Goal: Task Accomplishment & Management: Use online tool/utility

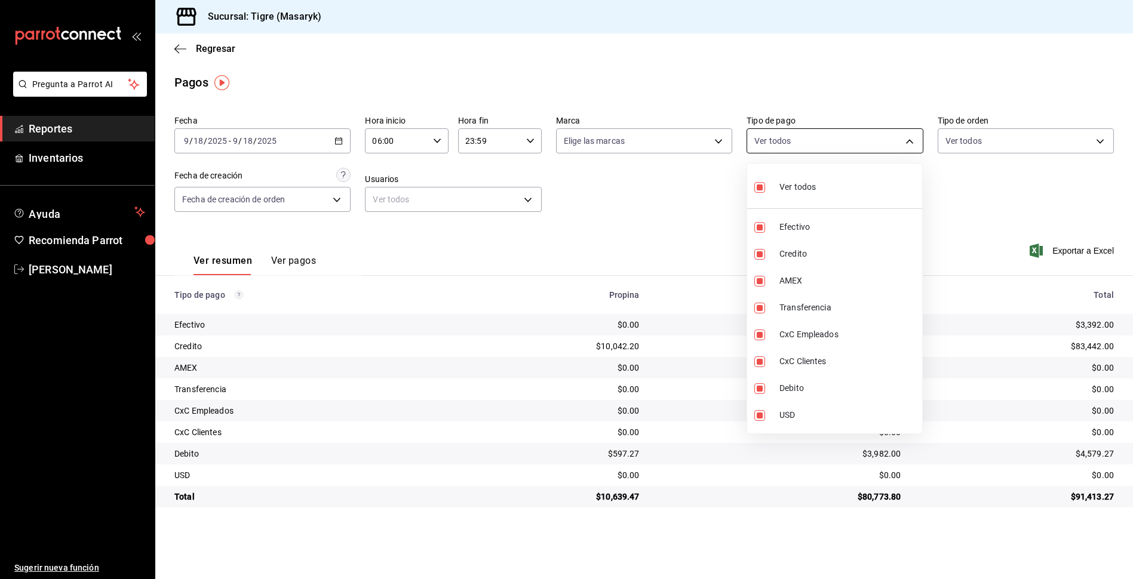
click at [909, 141] on body "Pregunta a Parrot AI Reportes Inventarios Ayuda Recomienda Parrot Tigre [PERSON…" at bounding box center [566, 289] width 1133 height 579
click at [758, 189] on input "checkbox" at bounding box center [759, 187] width 11 height 11
checkbox input "false"
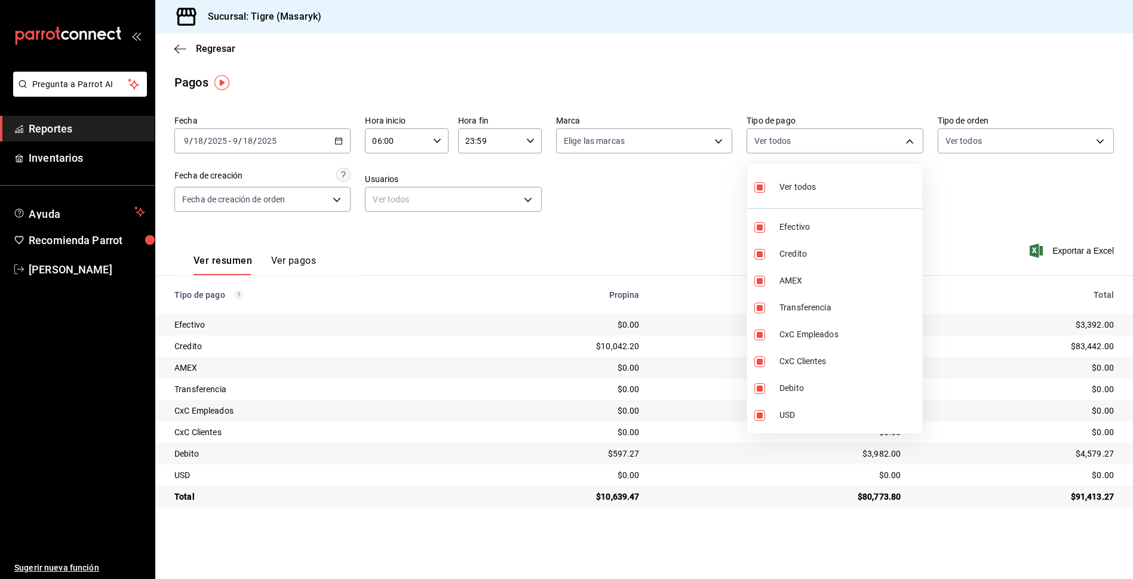
checkbox input "false"
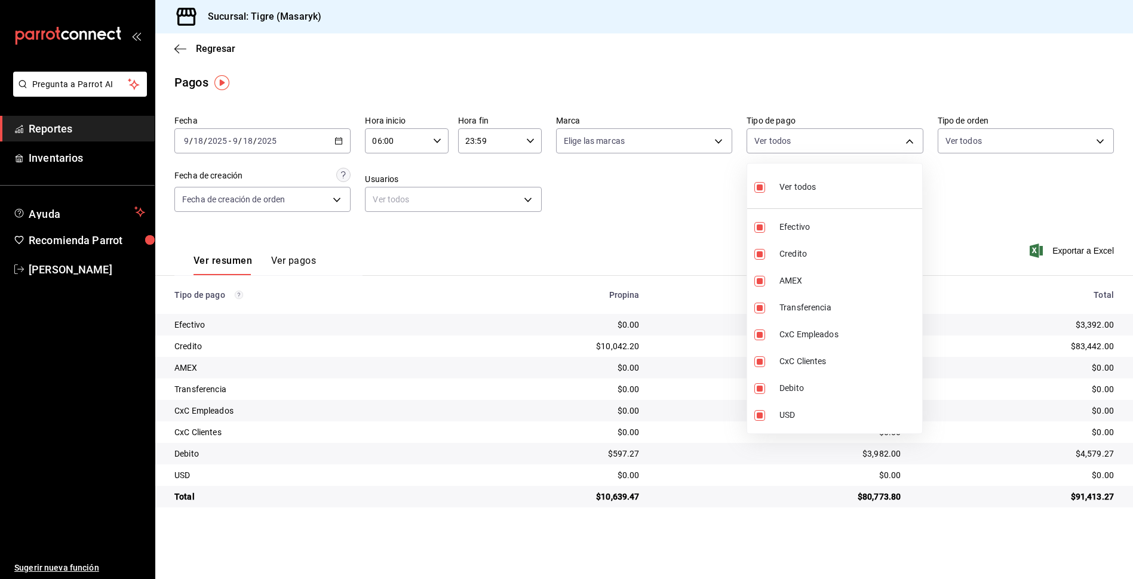
checkbox input "false"
click at [758, 189] on input "checkbox" at bounding box center [759, 187] width 11 height 11
checkbox input "true"
type input "68cfb1b9-f6b2-44be-9d19-cf144159f8e2,563f51c4-7c0d-43b6-837e-e895ac41548e,d9472…"
checkbox input "true"
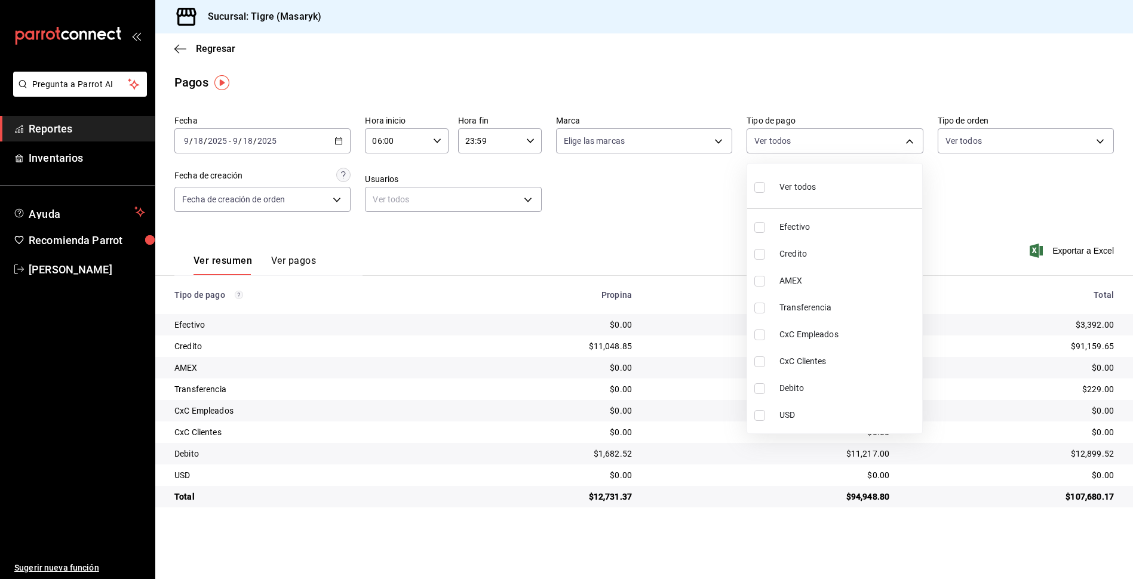
checkbox input "true"
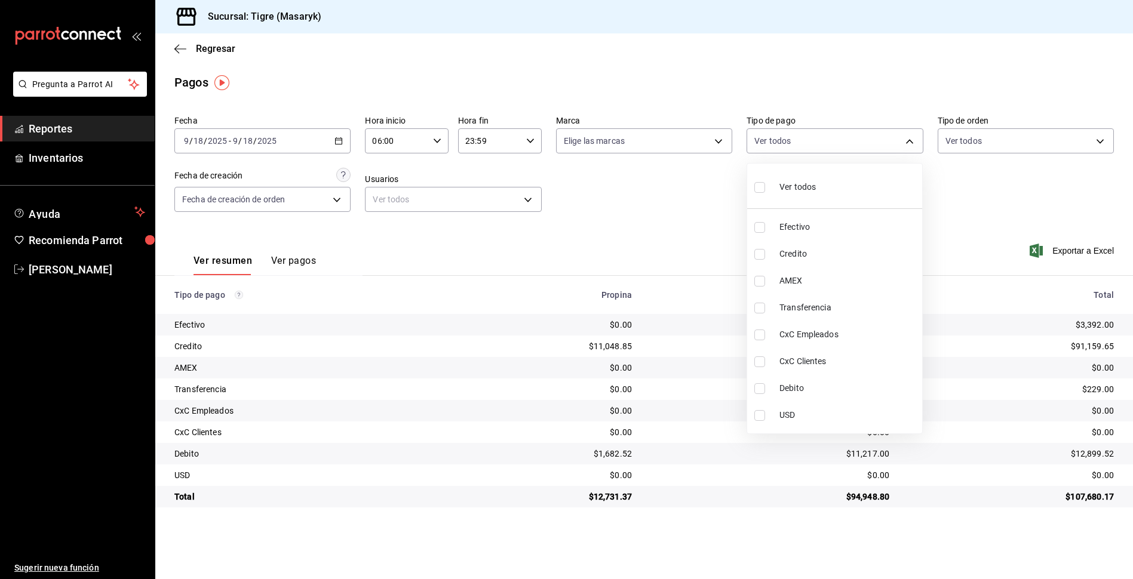
checkbox input "true"
click at [961, 233] on div at bounding box center [566, 289] width 1133 height 579
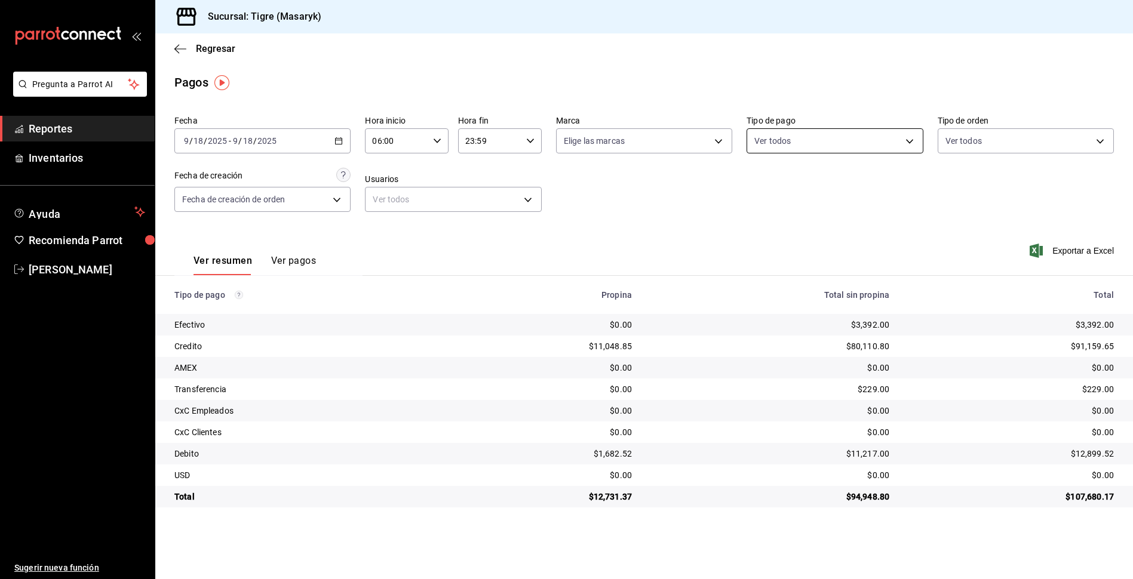
click at [913, 139] on body "Pregunta a Parrot AI Reportes Inventarios Ayuda Recomienda Parrot Tigre [PERSON…" at bounding box center [566, 289] width 1133 height 579
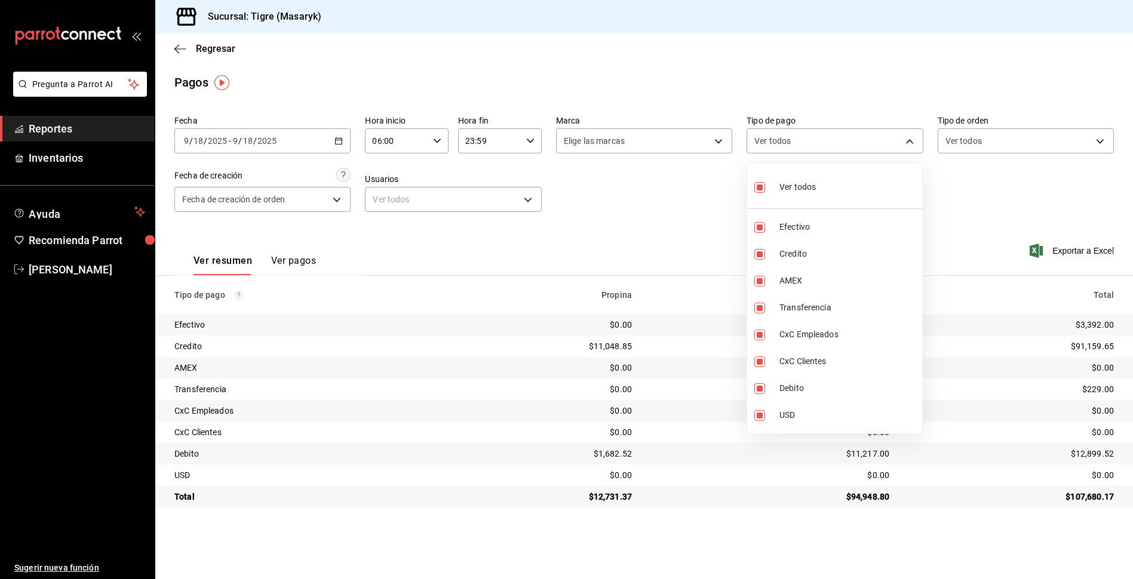
click at [757, 189] on input "checkbox" at bounding box center [759, 187] width 11 height 11
checkbox input "false"
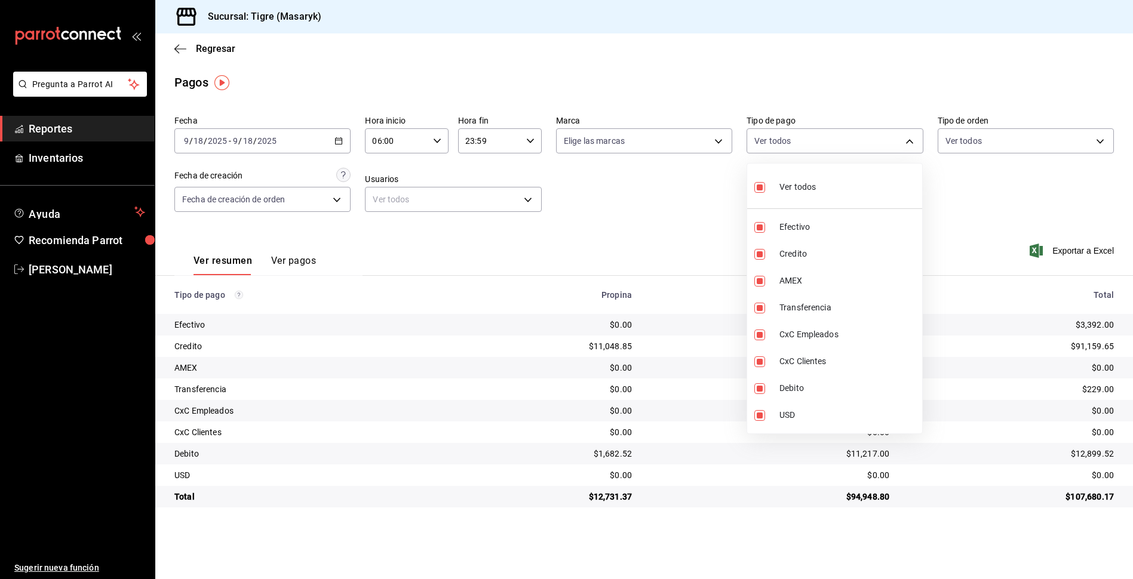
checkbox input "false"
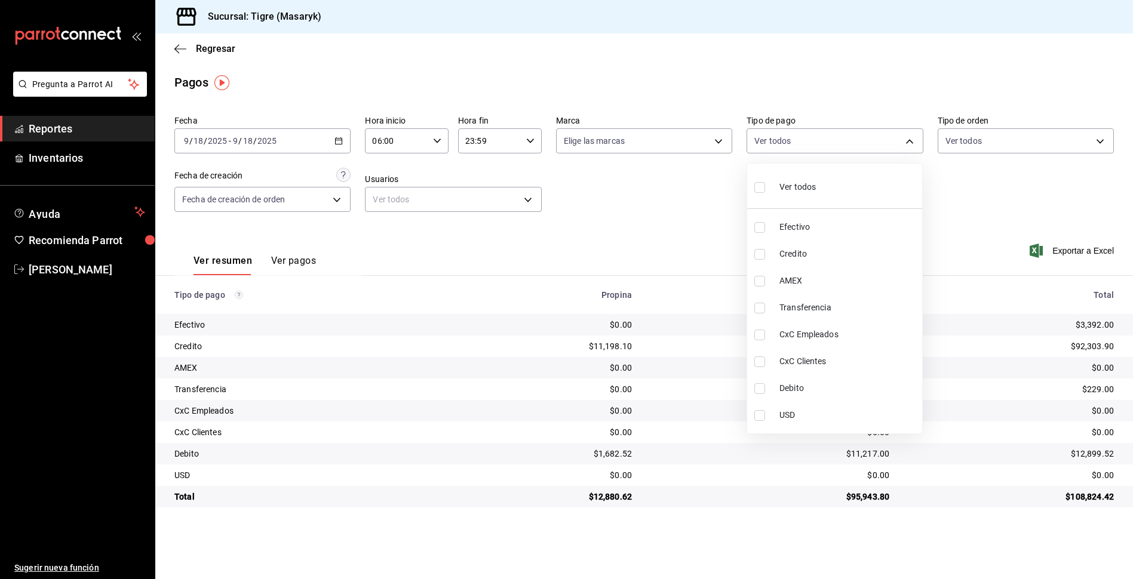
click at [764, 254] on input "checkbox" at bounding box center [759, 254] width 11 height 11
checkbox input "true"
type input "563f51c4-7c0d-43b6-837e-e895ac41548e"
click at [759, 389] on input "checkbox" at bounding box center [759, 388] width 11 height 11
checkbox input "true"
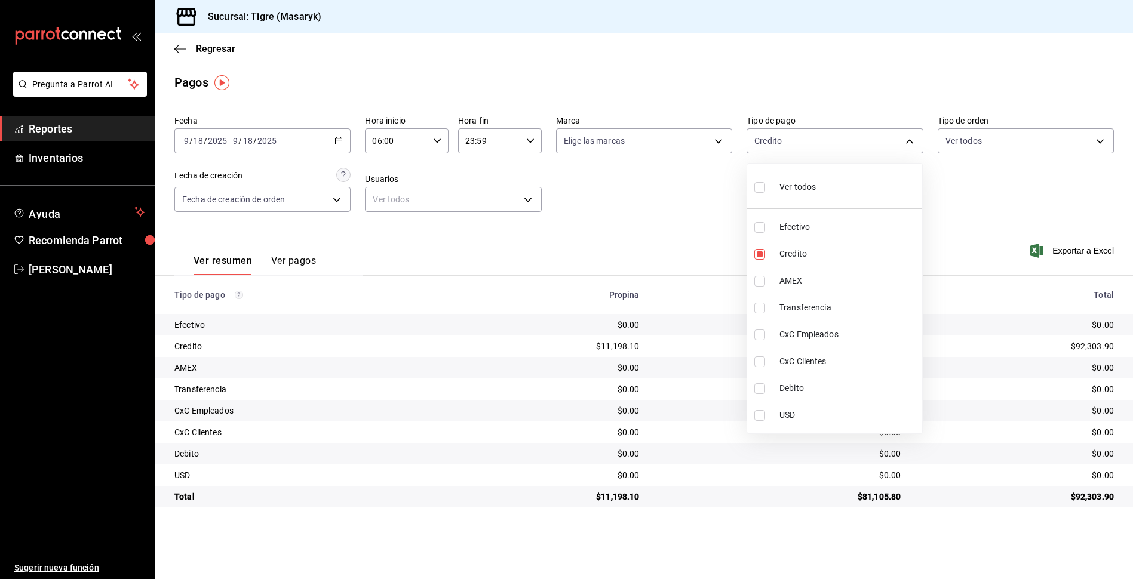
type input "563f51c4-7c0d-43b6-837e-e895ac41548e,a8f1af16-94e3-41ee-854d-4aaa38aa7ebf"
click at [678, 227] on div at bounding box center [566, 289] width 1133 height 579
click at [907, 140] on body "Pregunta a Parrot AI Reportes Inventarios Ayuda Recomienda Parrot Tigre Masaryk…" at bounding box center [566, 289] width 1133 height 579
click at [762, 189] on input "checkbox" at bounding box center [759, 187] width 11 height 11
checkbox input "true"
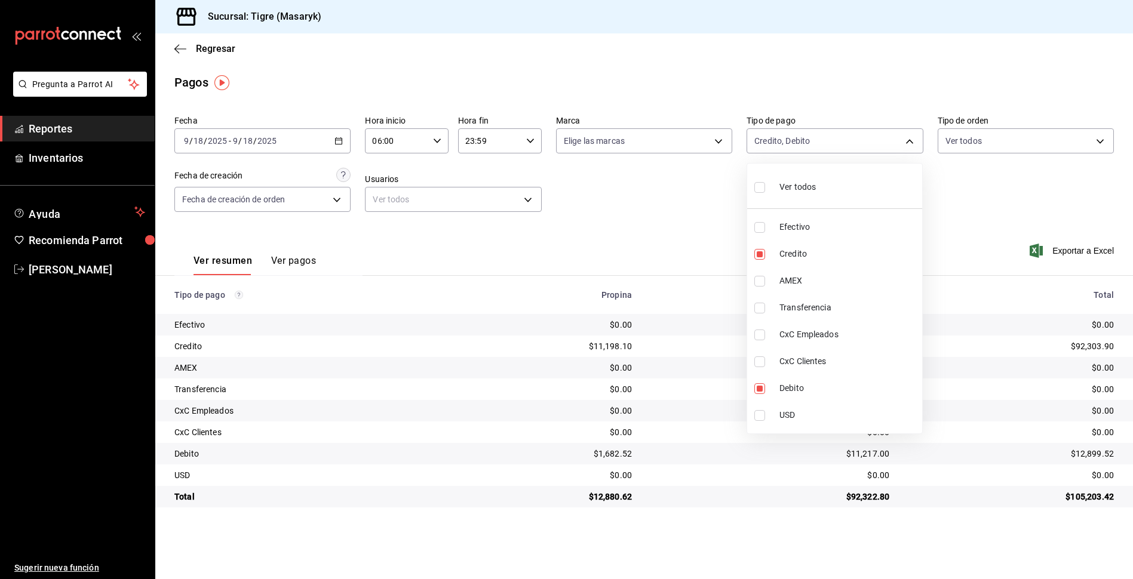
type input "68cfb1b9-f6b2-44be-9d19-cf144159f8e2,563f51c4-7c0d-43b6-837e-e895ac41548e,d9472…"
checkbox input "true"
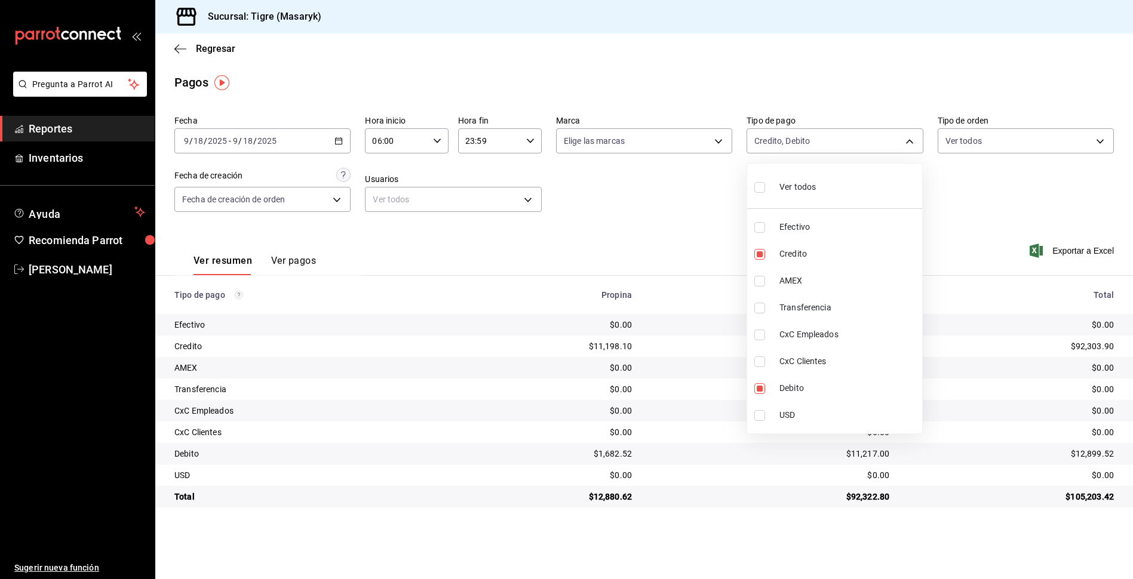
checkbox input "true"
click at [616, 240] on div at bounding box center [566, 289] width 1133 height 579
